Goal: Find contact information: Find contact information

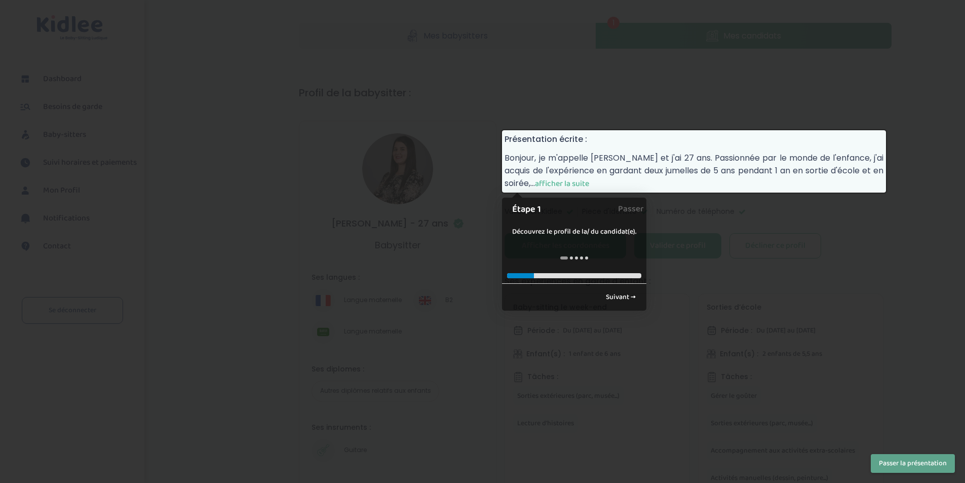
click at [572, 187] on span "afficher la suite" at bounding box center [562, 183] width 54 height 13
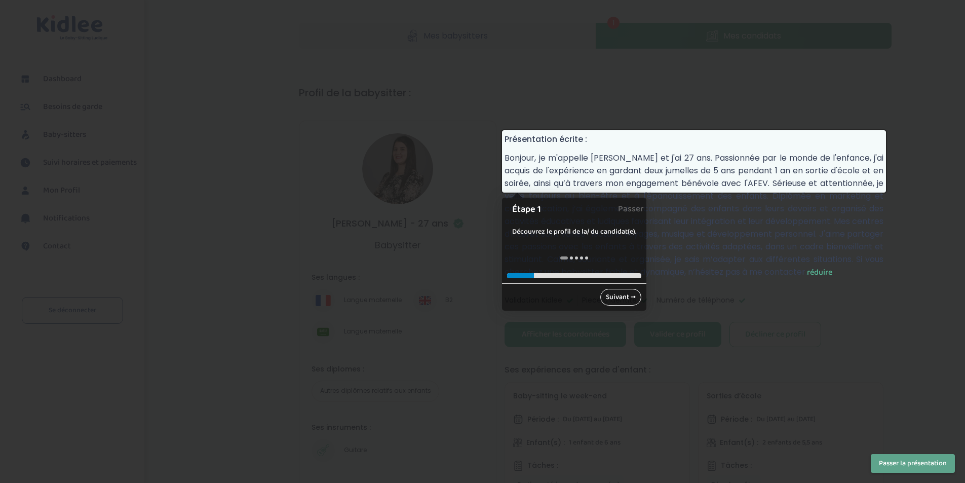
click at [614, 296] on link "Suivant →" at bounding box center [620, 297] width 41 height 17
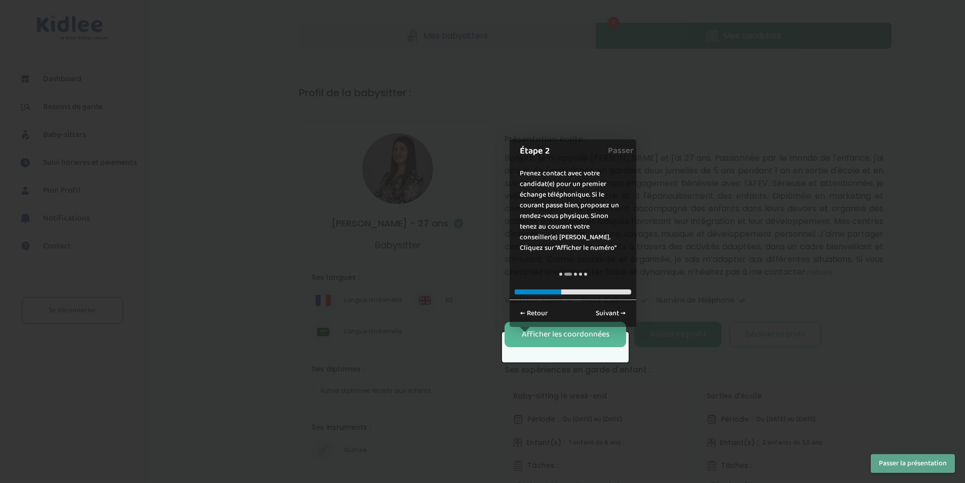
click at [766, 312] on div at bounding box center [482, 241] width 965 height 483
click at [539, 340] on div "Afficher les coordonnées" at bounding box center [566, 335] width 88 height 12
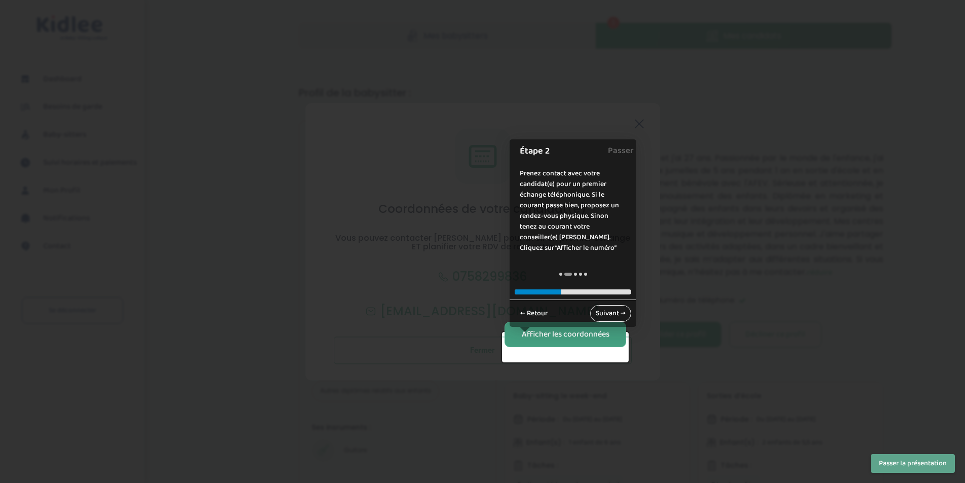
click at [600, 315] on link "Suivant →" at bounding box center [610, 313] width 41 height 17
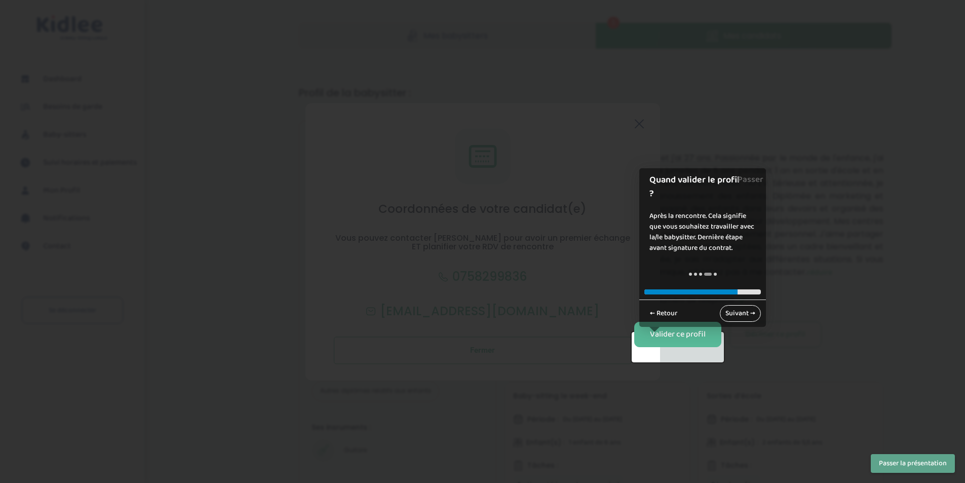
click at [745, 316] on link "Suivant →" at bounding box center [740, 313] width 41 height 17
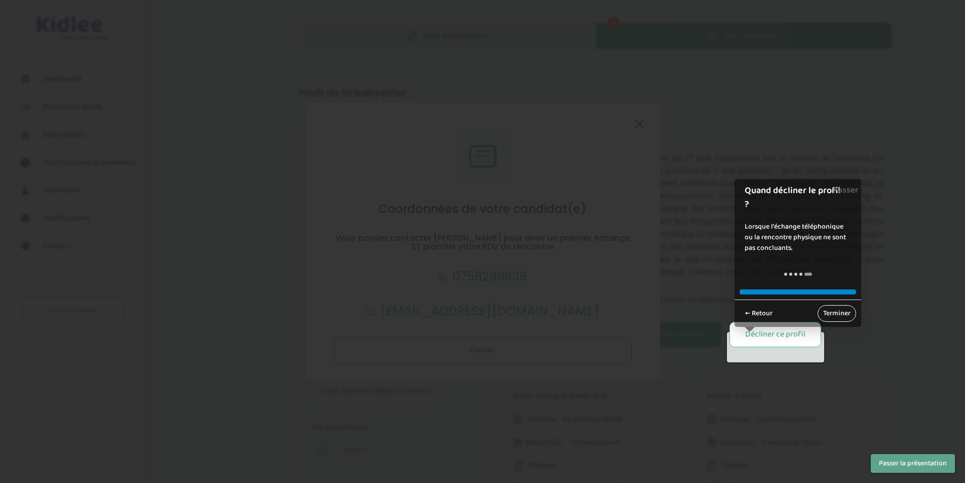
click at [839, 313] on link "Terminer" at bounding box center [837, 313] width 38 height 17
